Goal: Navigation & Orientation: Find specific page/section

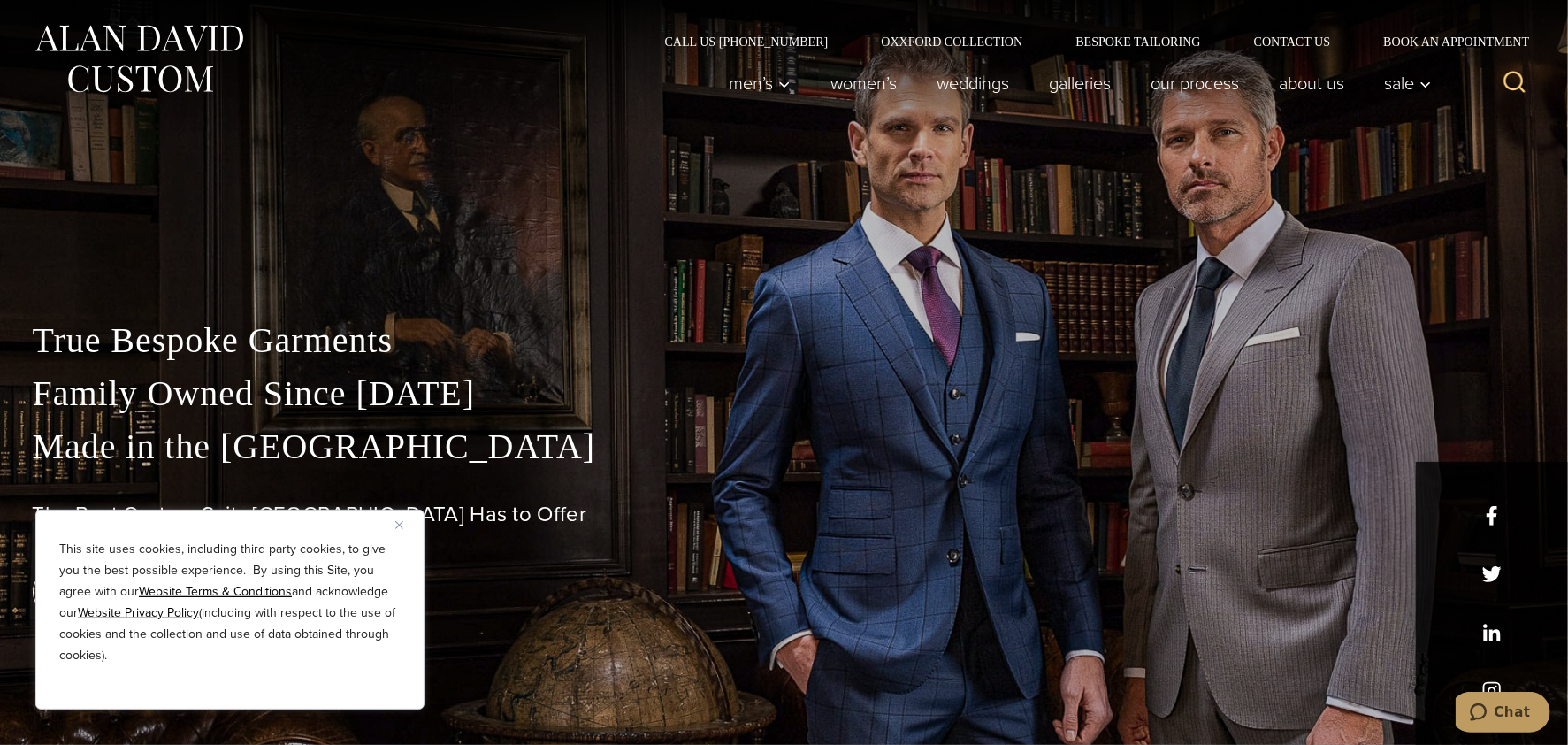
click at [399, 525] on img "Close" at bounding box center [400, 525] width 8 height 8
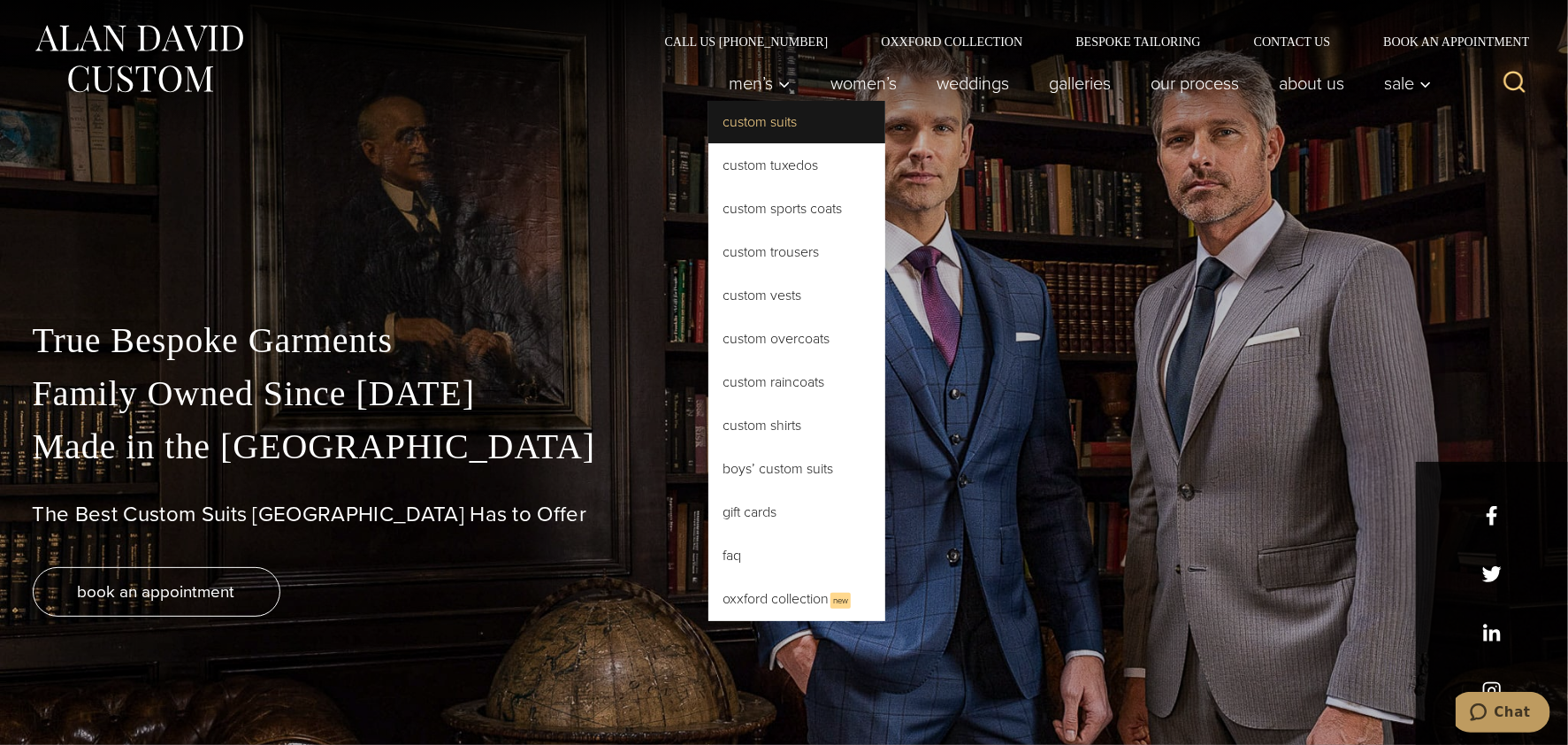
click at [749, 109] on link "Custom Suits" at bounding box center [797, 122] width 177 height 42
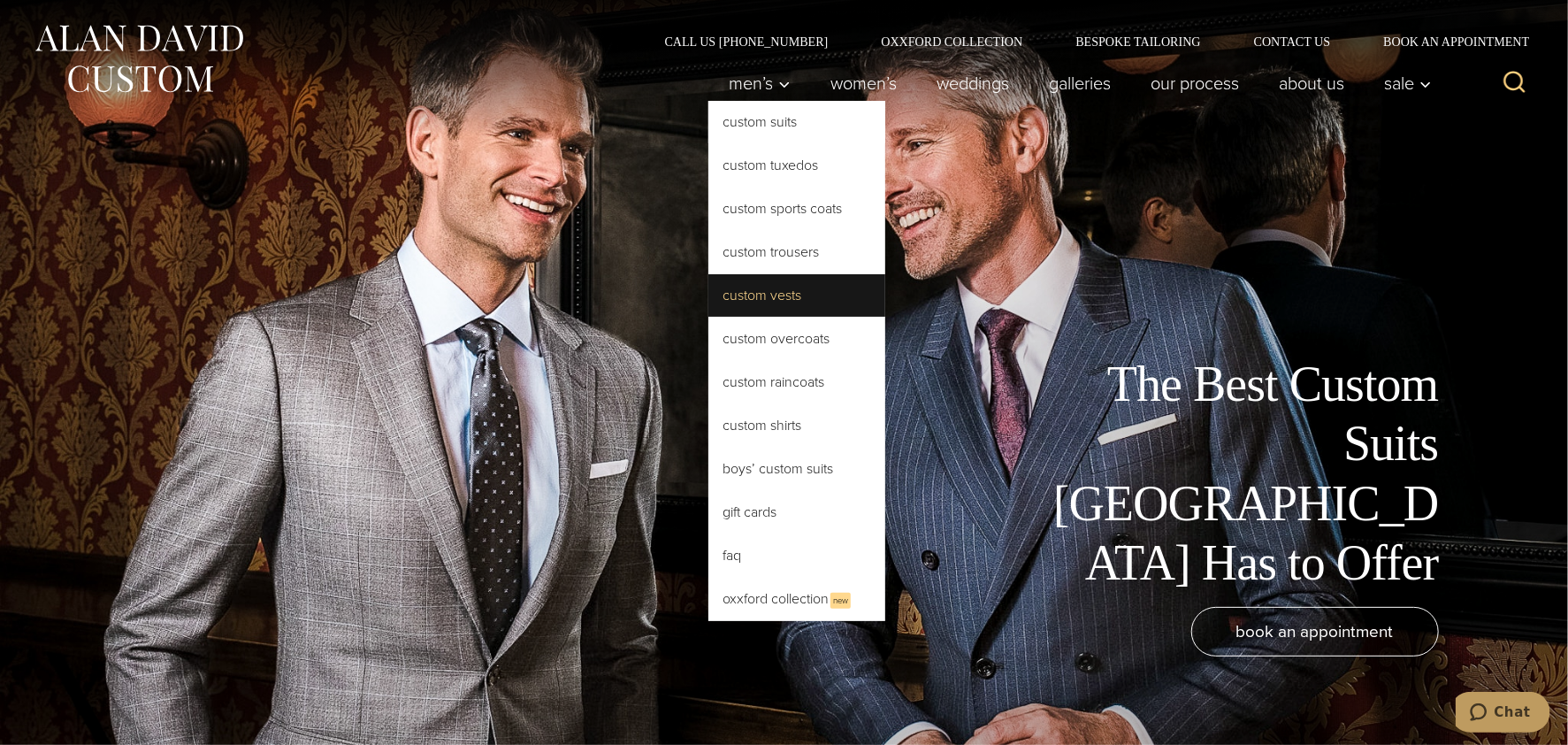
click at [761, 289] on link "Custom Vests" at bounding box center [797, 295] width 177 height 42
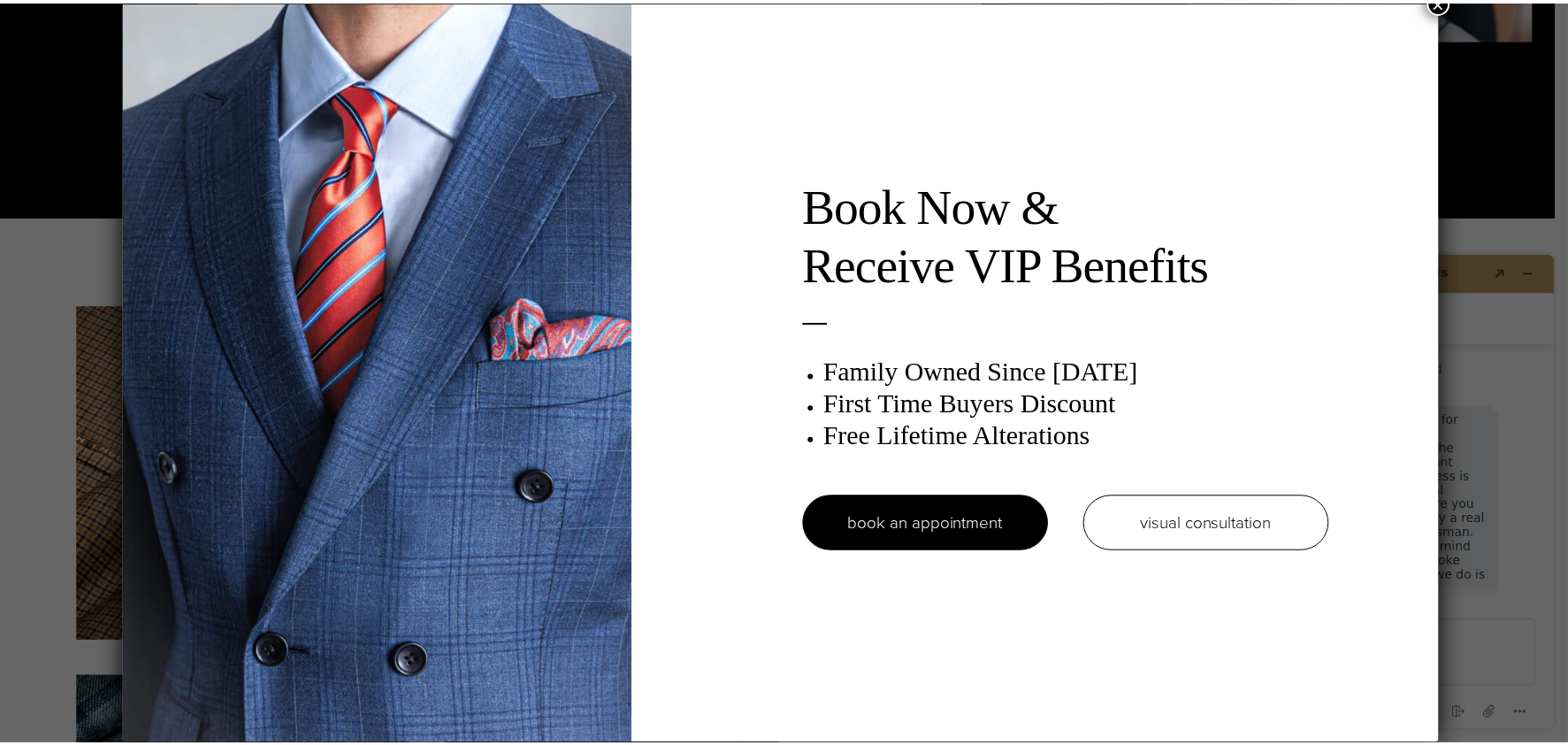
scroll to position [22, 0]
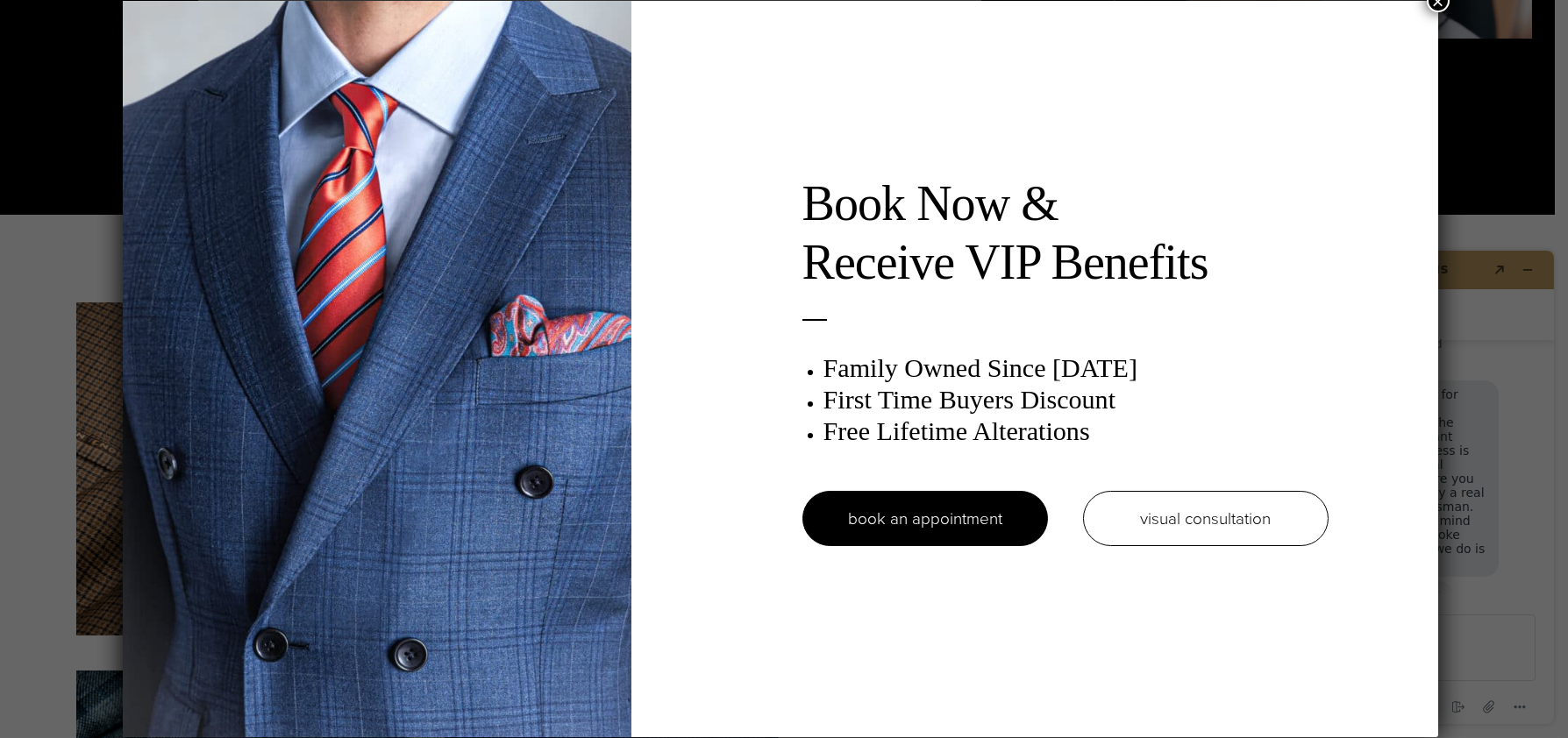
click at [1439, 6] on button "×" at bounding box center [1438, 1] width 23 height 23
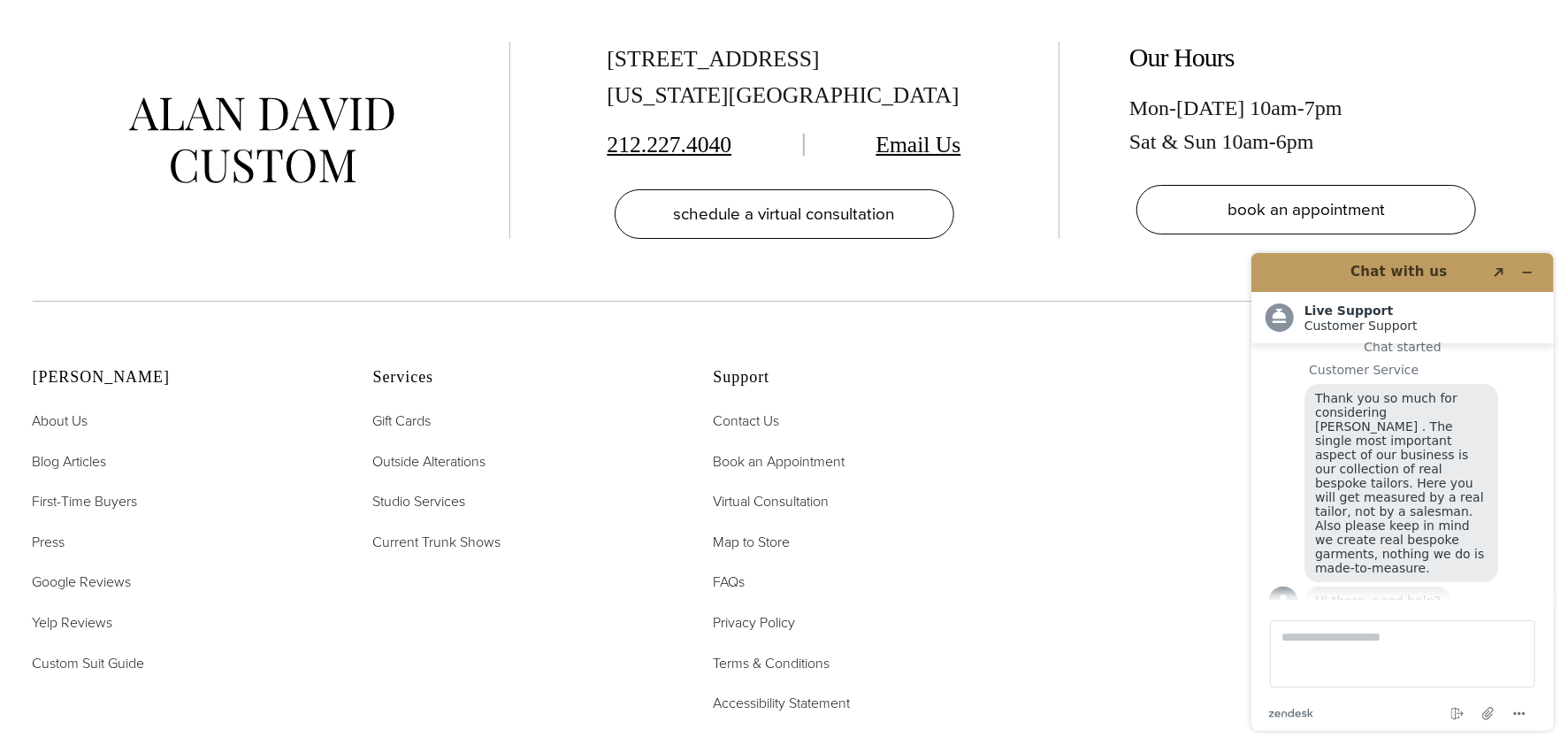
scroll to position [0, 0]
